Goal: Check status: Check status

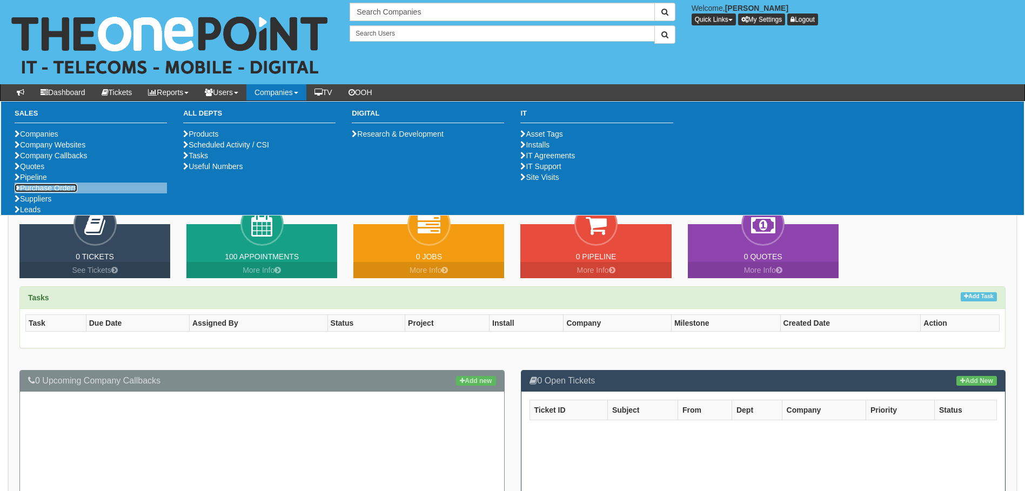
click at [77, 192] on link "Purchase Orders" at bounding box center [46, 188] width 63 height 9
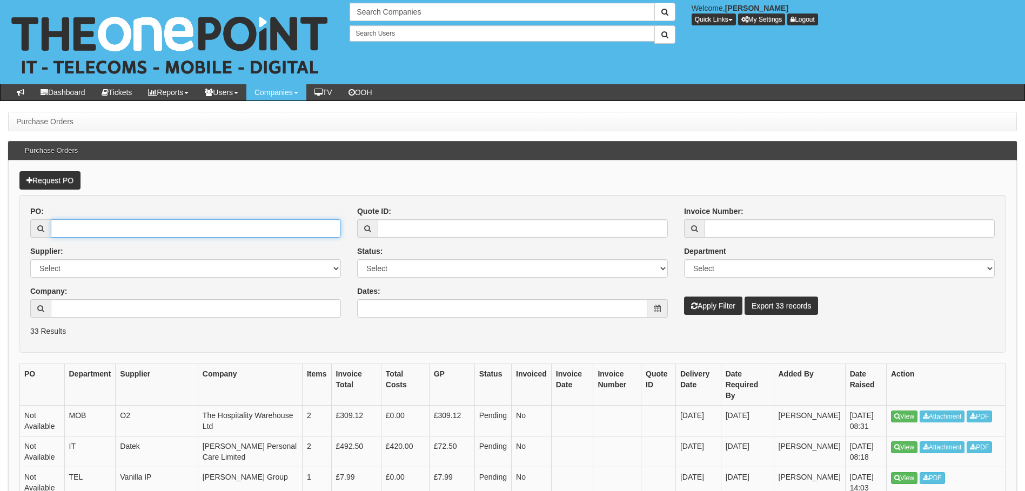
click at [76, 230] on input "PO:" at bounding box center [196, 228] width 290 height 18
type input "19299"
click at [684, 297] on button "Apply Filter" at bounding box center [713, 306] width 58 height 18
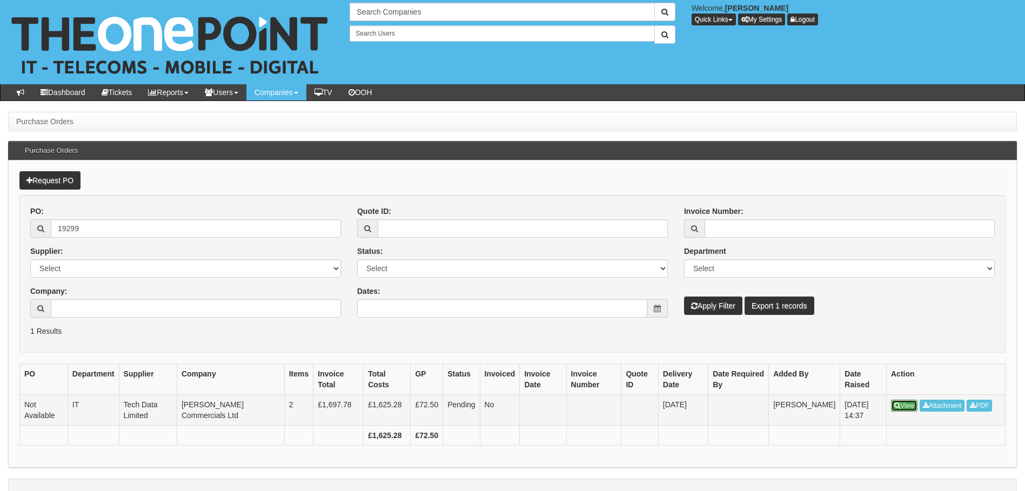
click at [901, 408] on link "View" at bounding box center [904, 406] width 26 height 12
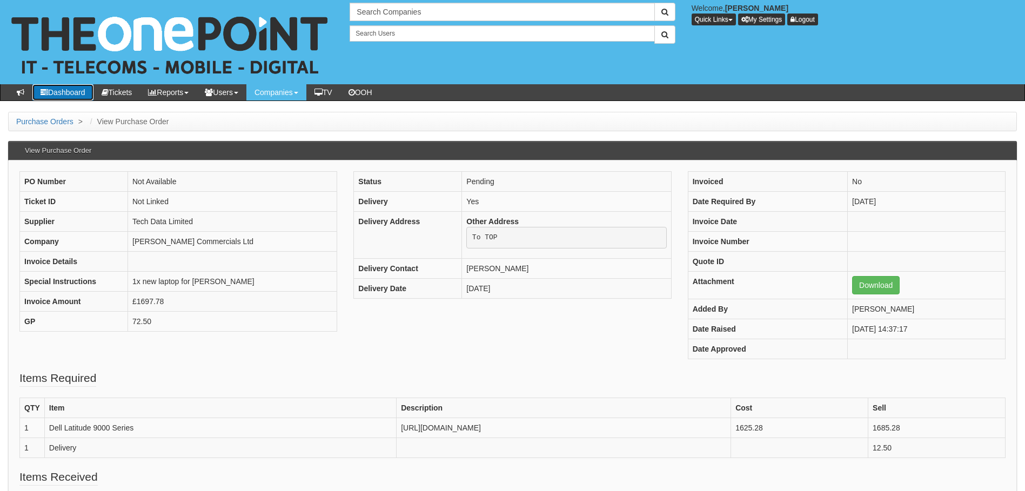
click at [68, 98] on link "Dashboard" at bounding box center [62, 92] width 61 height 16
